Goal: Navigation & Orientation: Find specific page/section

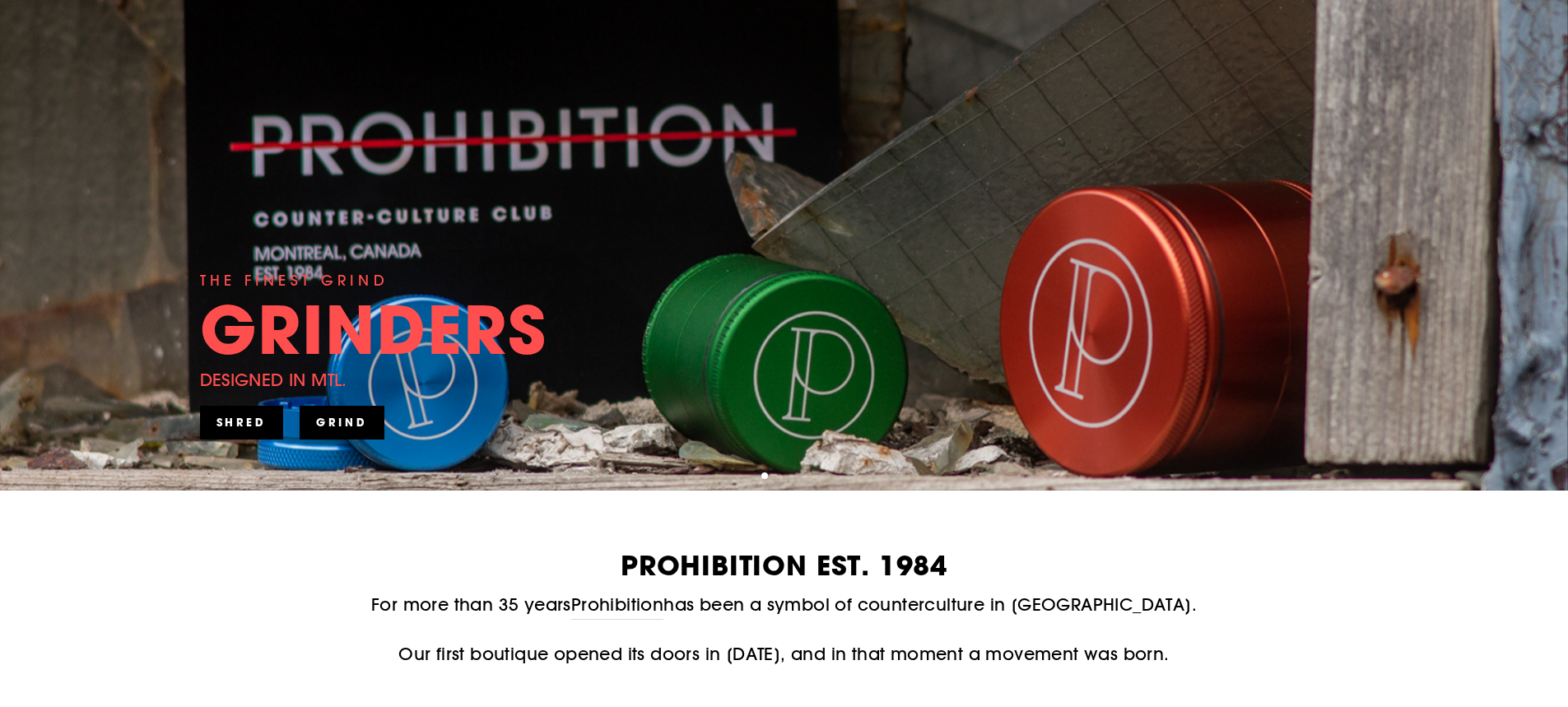
scroll to position [247, 0]
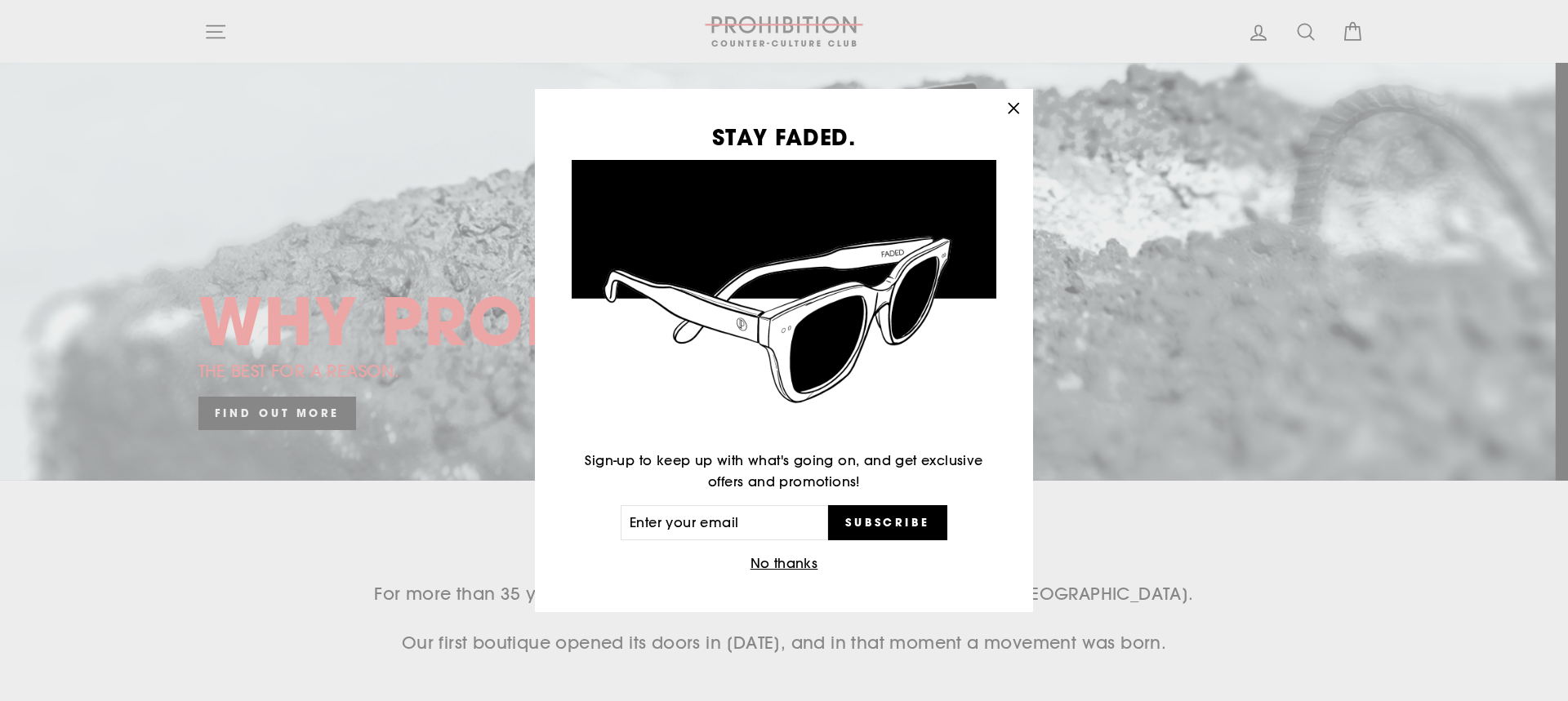
click at [1021, 108] on icon "button" at bounding box center [1014, 108] width 23 height 23
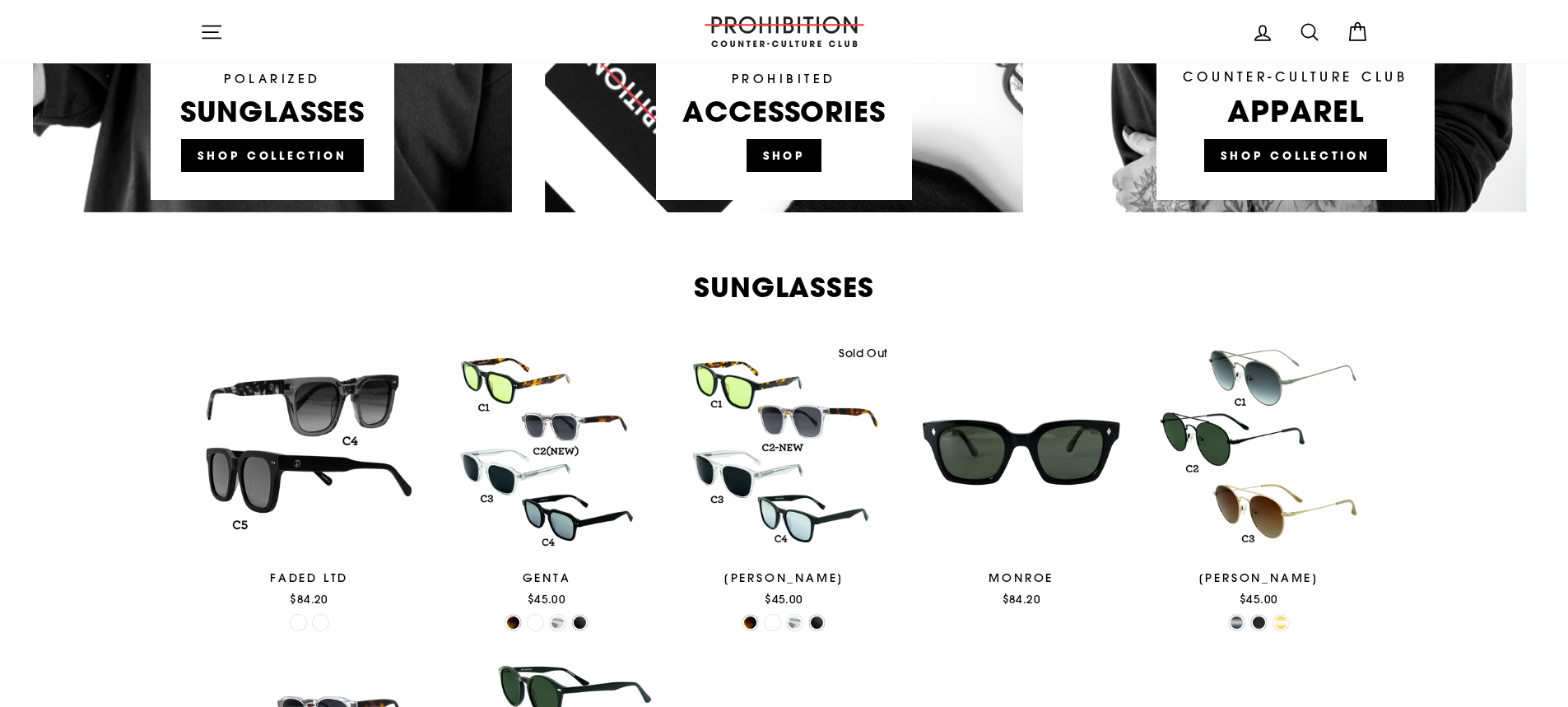
scroll to position [1070, 0]
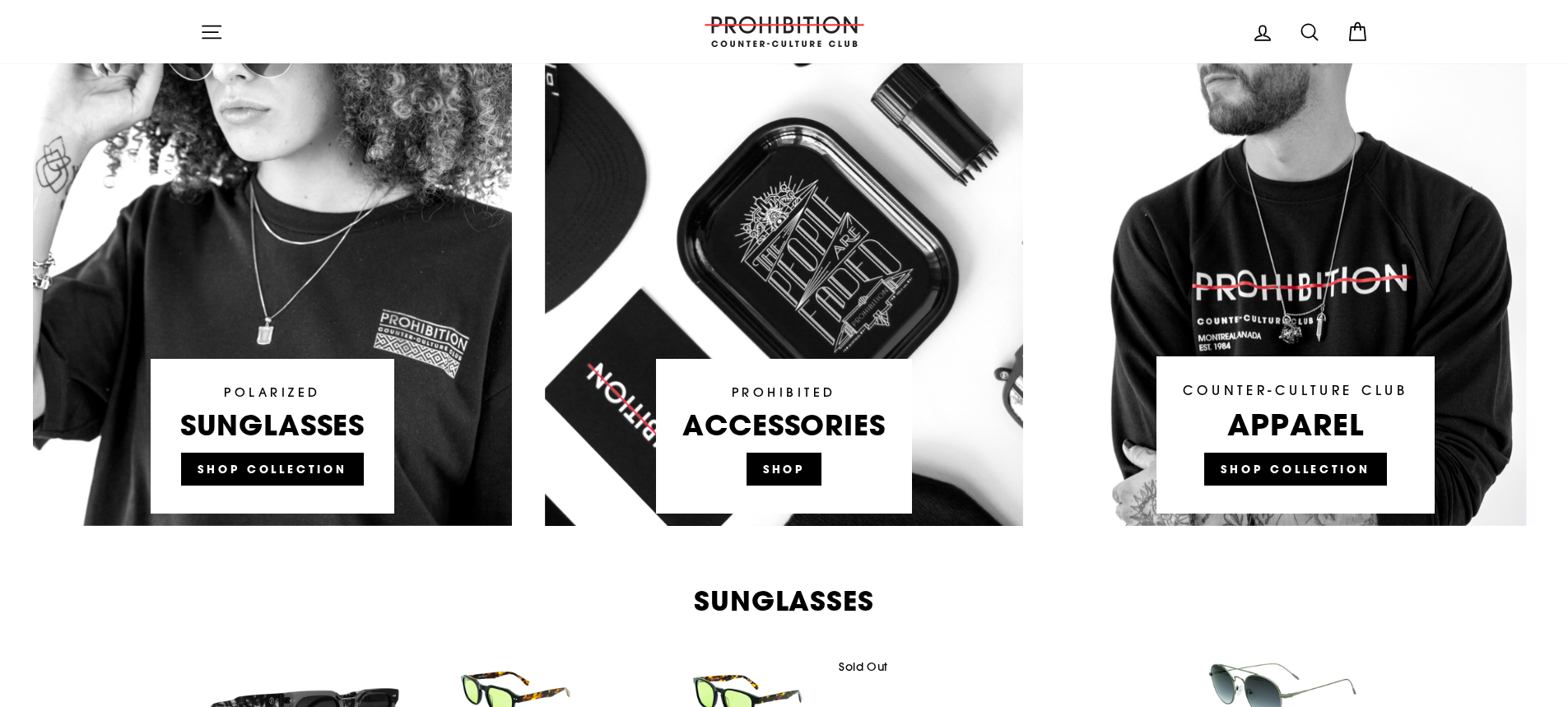
click at [761, 470] on link at bounding box center [784, 213] width 479 height 626
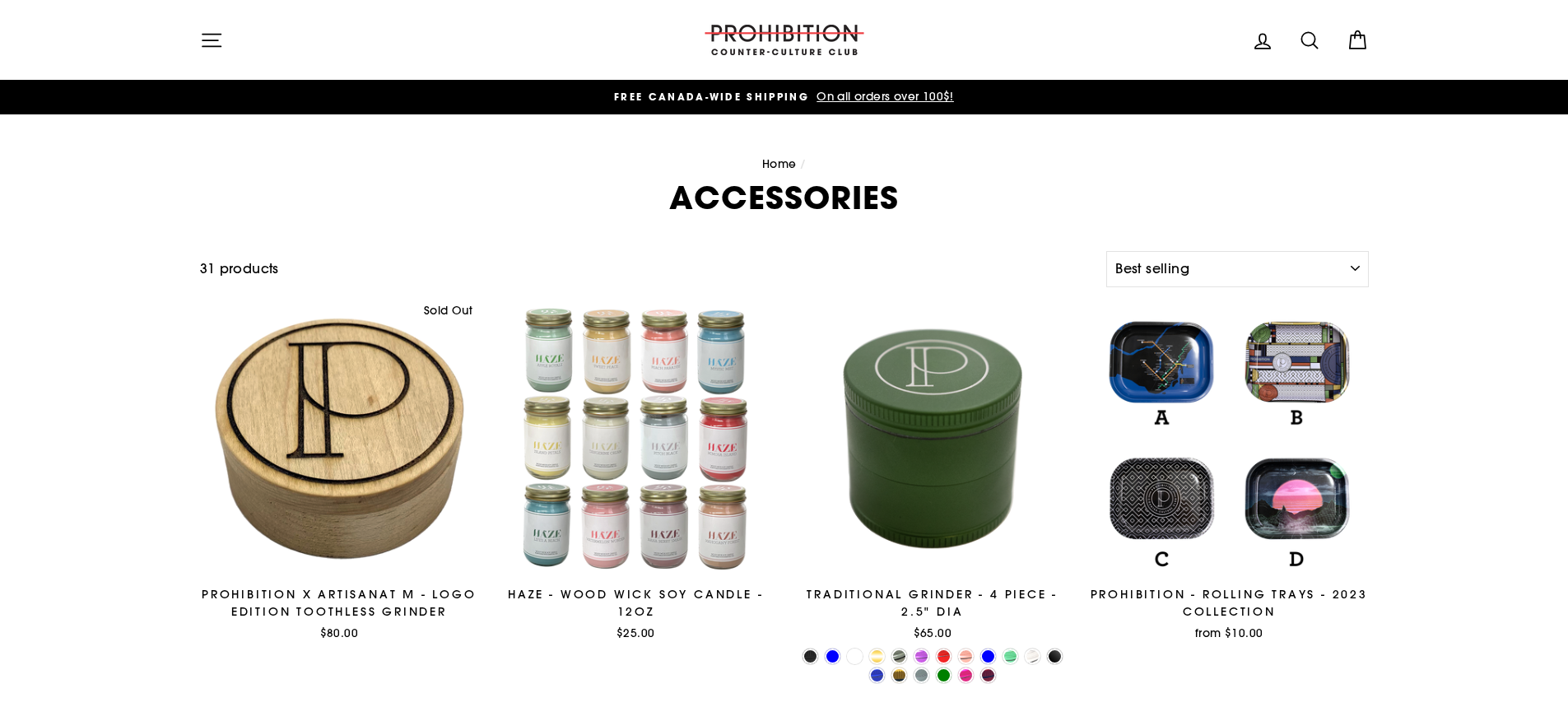
select select "best-selling"
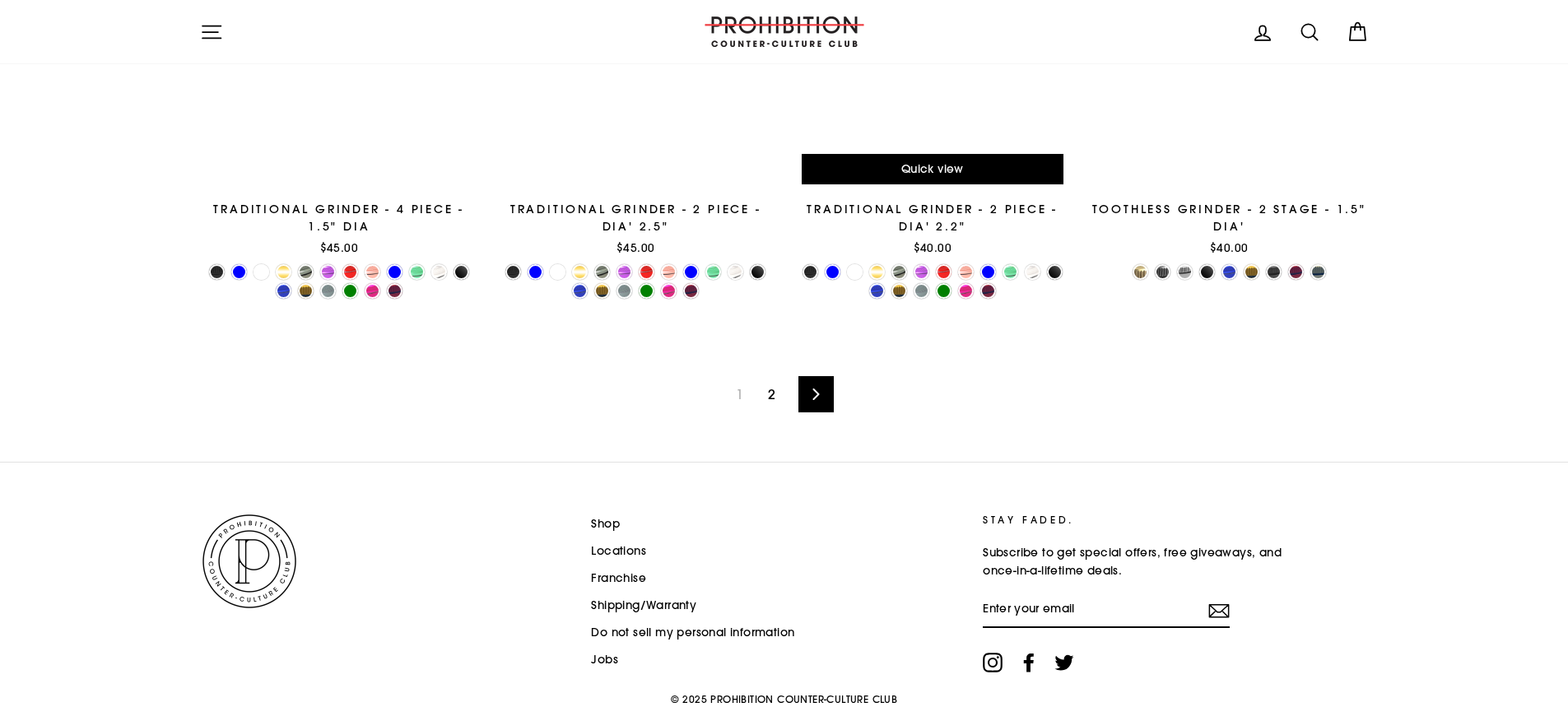
scroll to position [2800, 0]
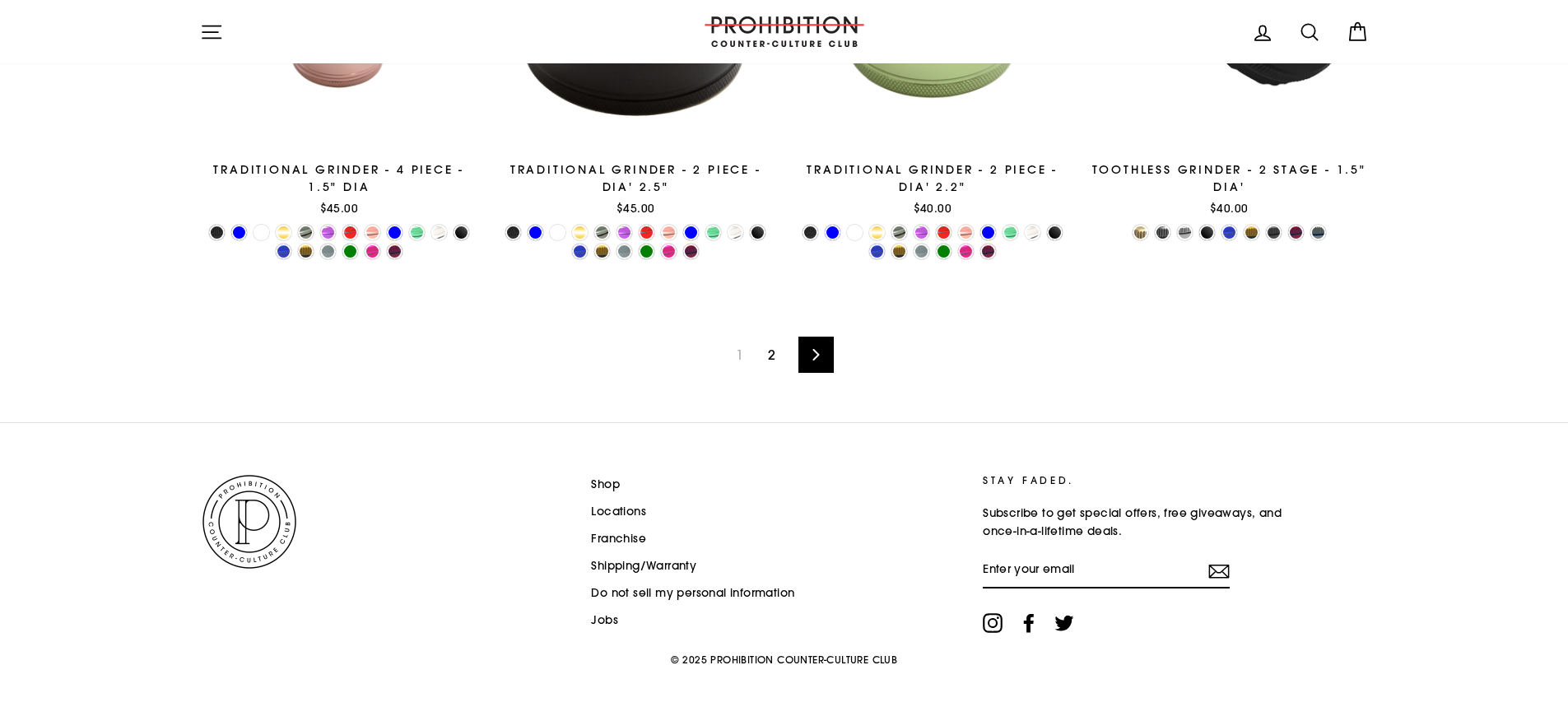
click at [817, 364] on link "Next" at bounding box center [815, 355] width 35 height 36
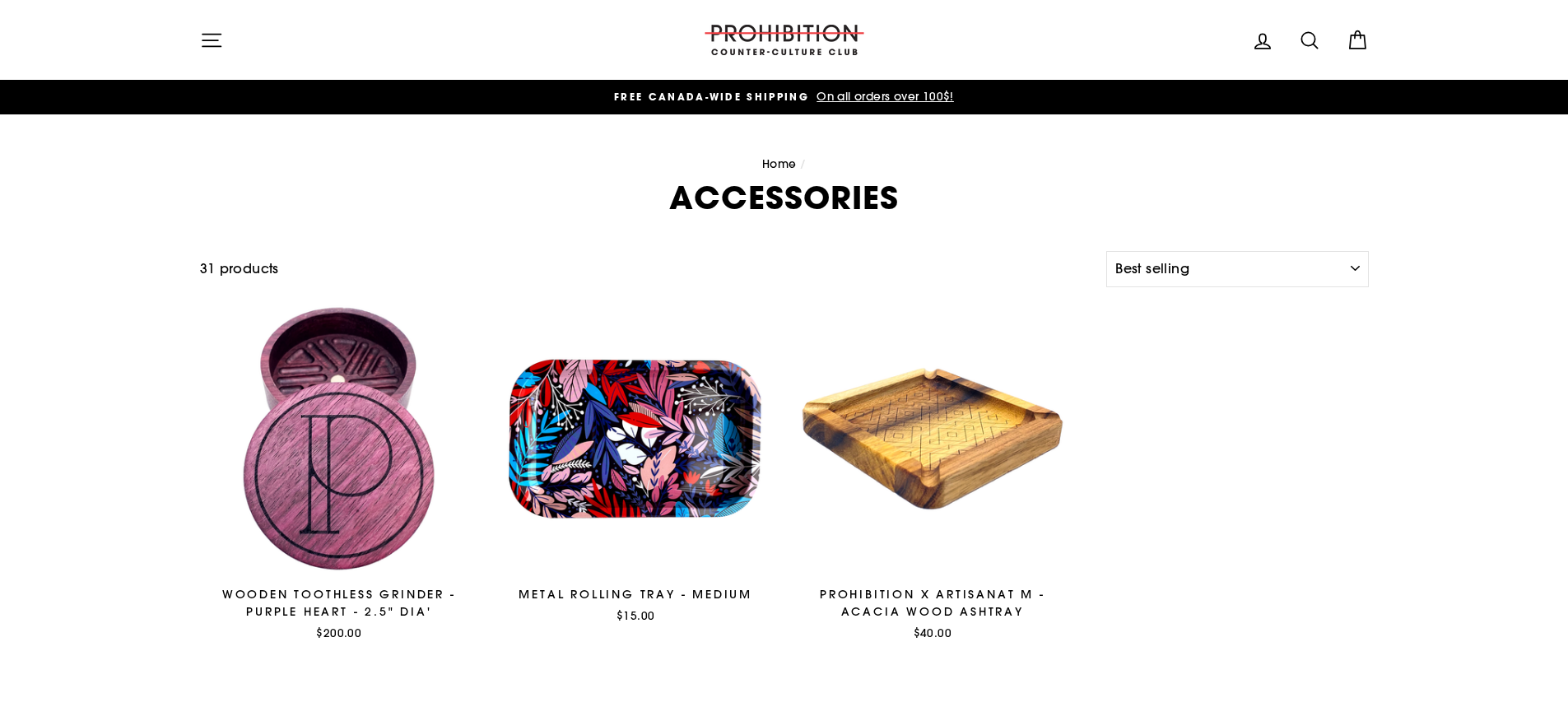
select select "best-selling"
click at [213, 49] on icon "button" at bounding box center [211, 41] width 23 height 24
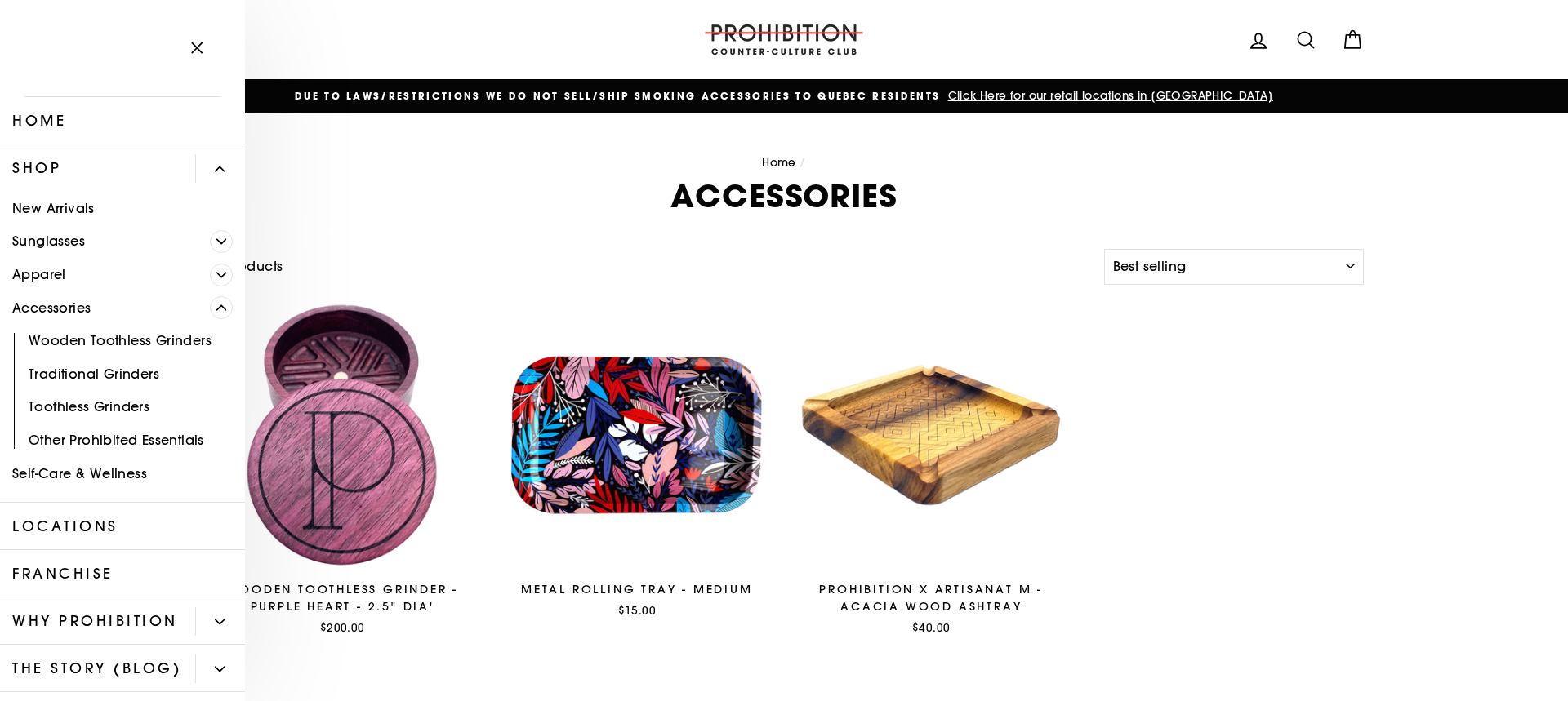
click at [73, 446] on link "Other Prohibited Essentials" at bounding box center [122, 440] width 245 height 33
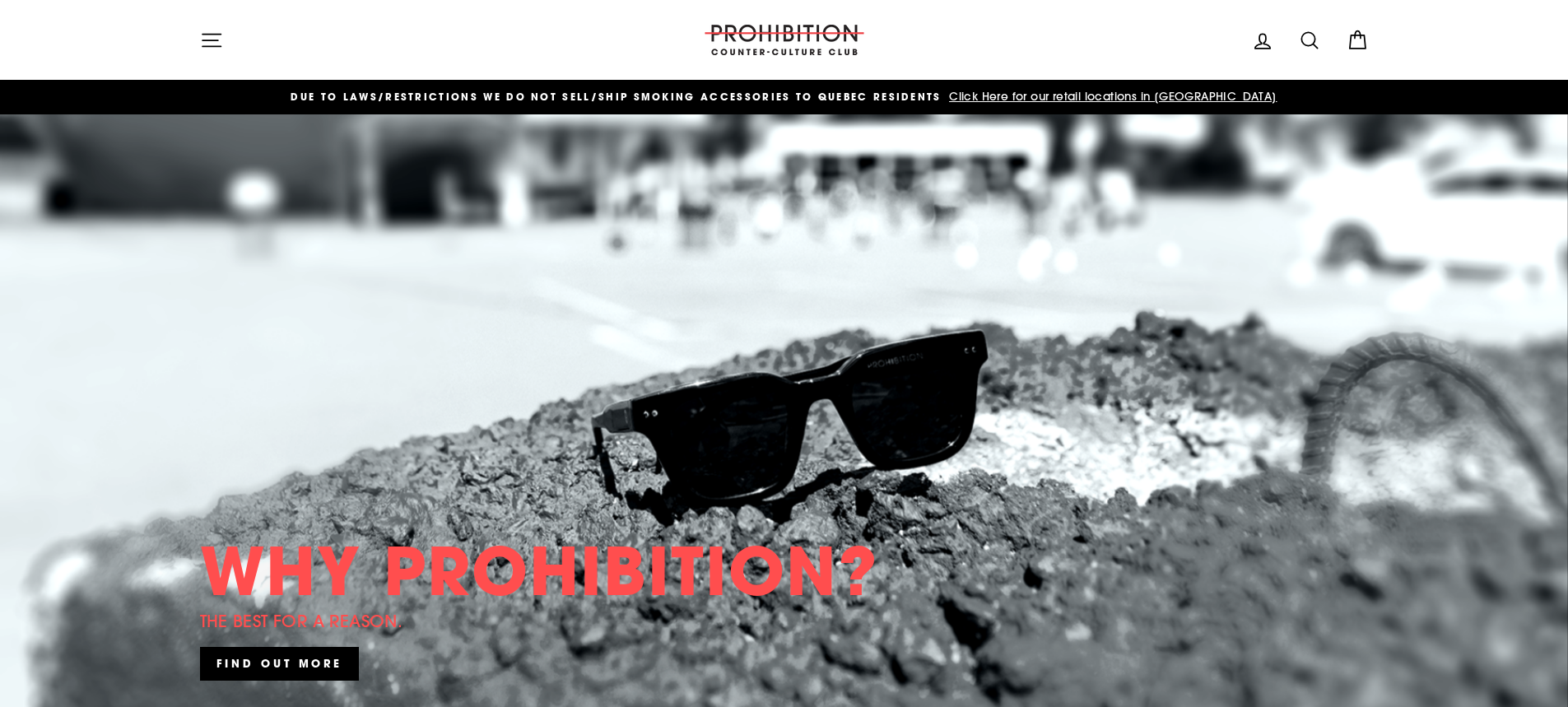
click at [992, 93] on span "Click Here for our retail locations in [GEOGRAPHIC_DATA]" at bounding box center [1111, 96] width 332 height 14
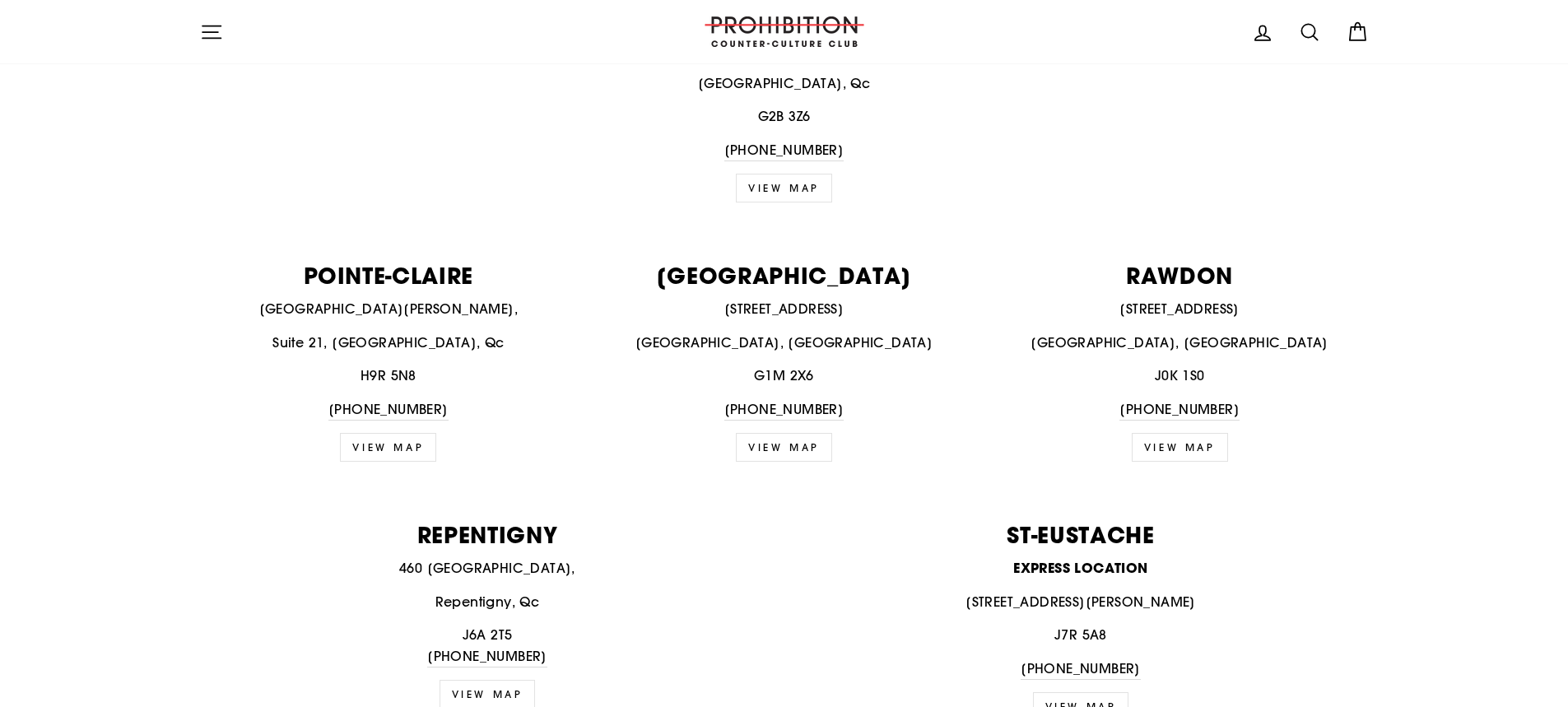
scroll to position [2141, 0]
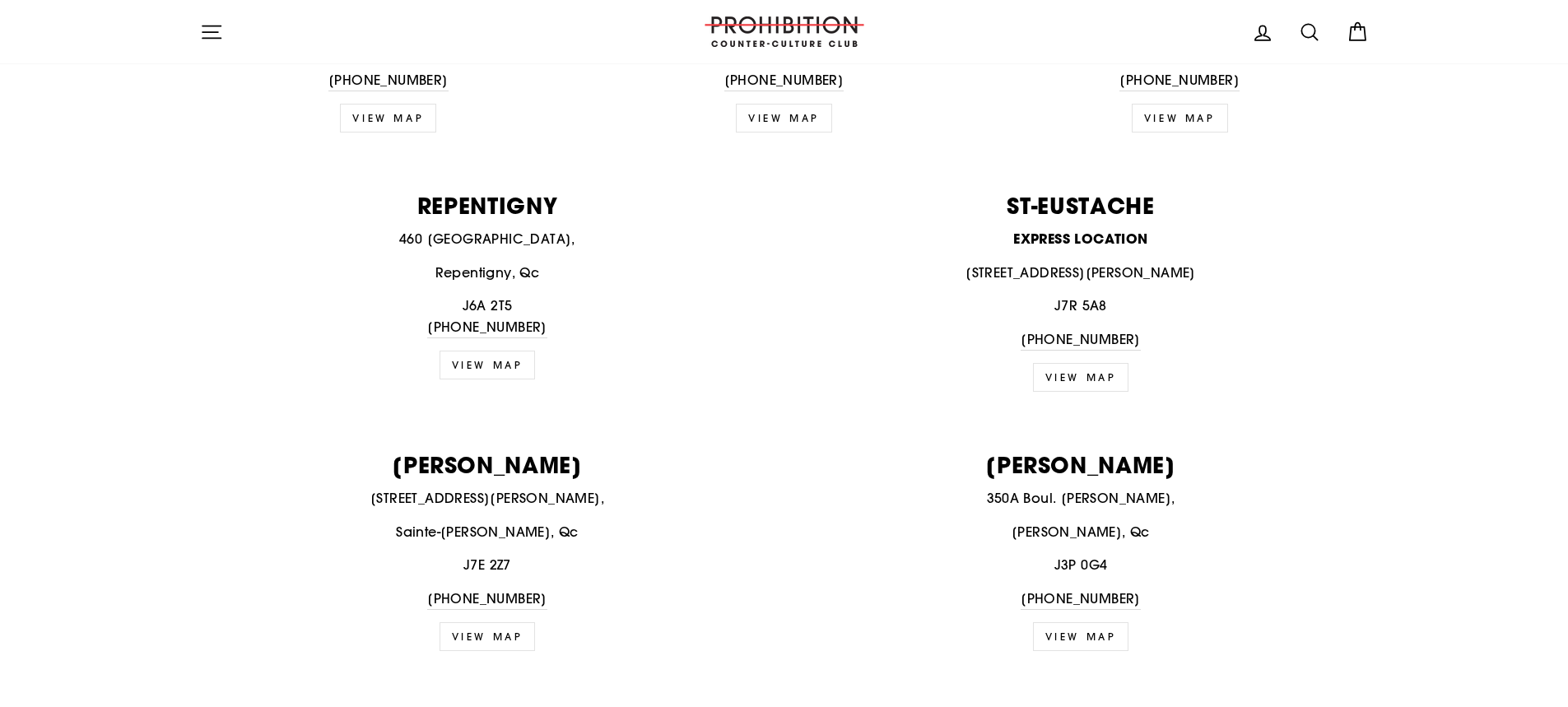
click at [1062, 374] on link "VIEW MAP" at bounding box center [1081, 378] width 97 height 29
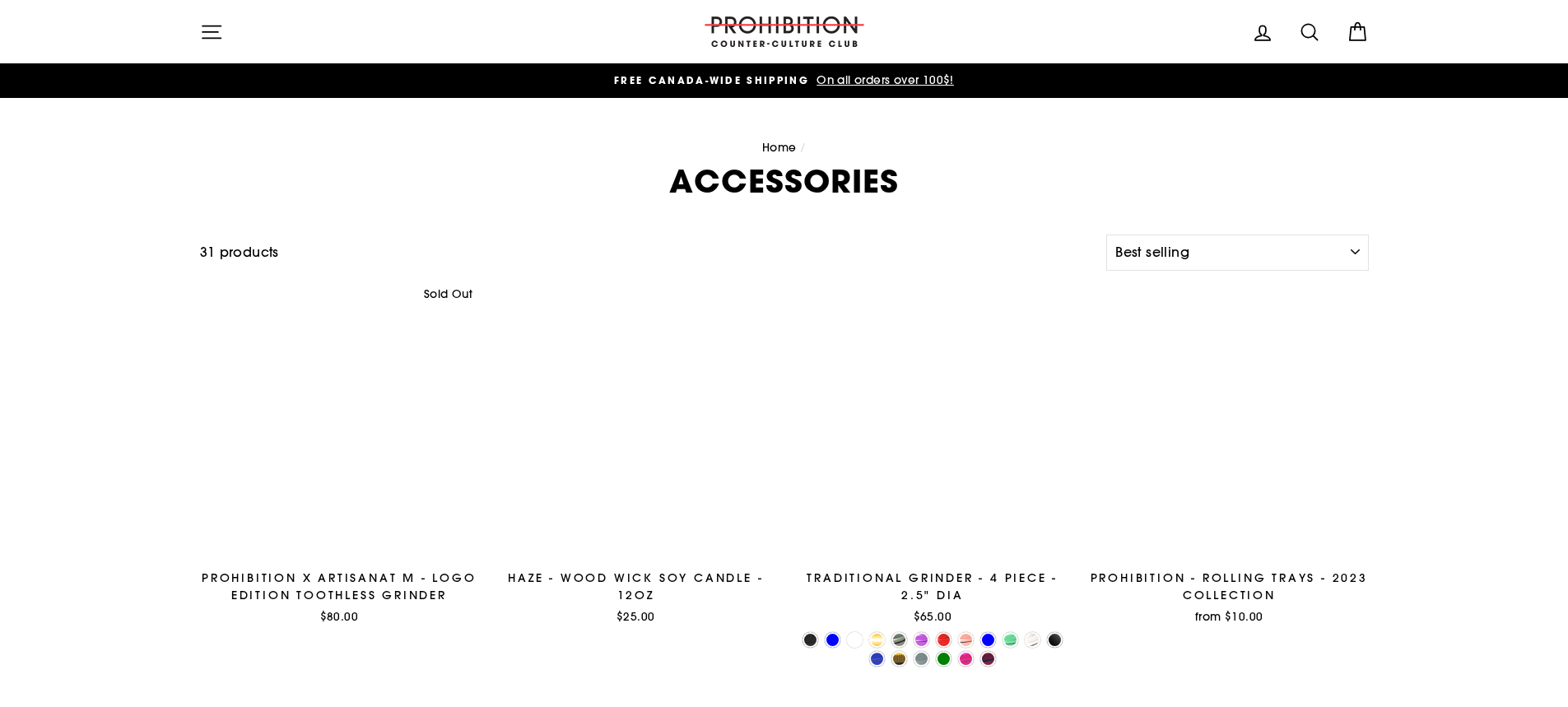
select select "best-selling"
